Goal: Find specific page/section: Find specific page/section

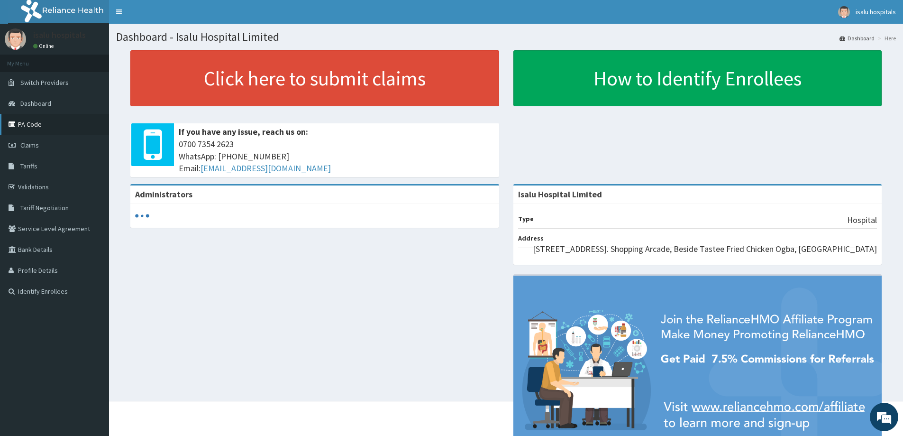
click at [56, 128] on link "PA Code" at bounding box center [54, 124] width 109 height 21
click at [34, 125] on link "PA Code" at bounding box center [54, 124] width 109 height 21
